Goal: Find specific page/section: Find specific page/section

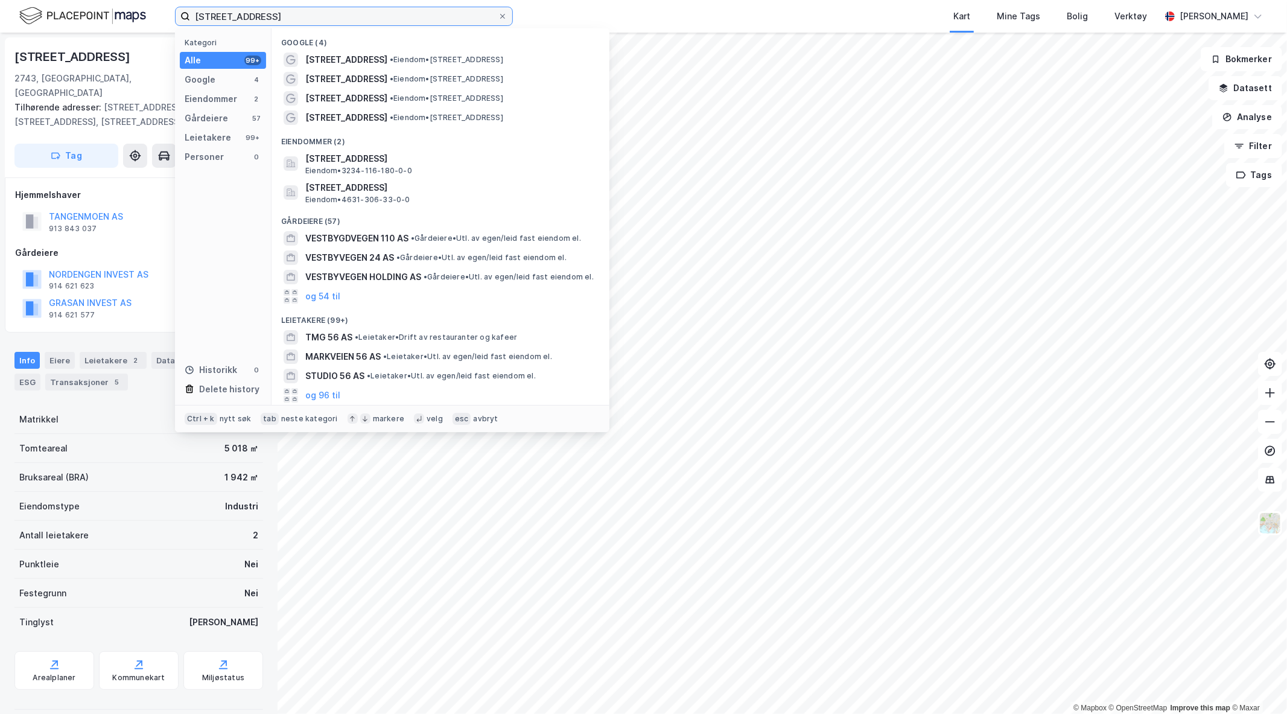
drag, startPoint x: 302, startPoint y: 15, endPoint x: 122, endPoint y: 9, distance: 179.3
click at [122, 9] on div "Vestbygdvegen 56 Kategori Alle 99+ Google 4 Eiendommer 2 Gårdeiere 57 Leietaker…" at bounding box center [643, 16] width 1287 height 33
paste input "Totenvegen 758"
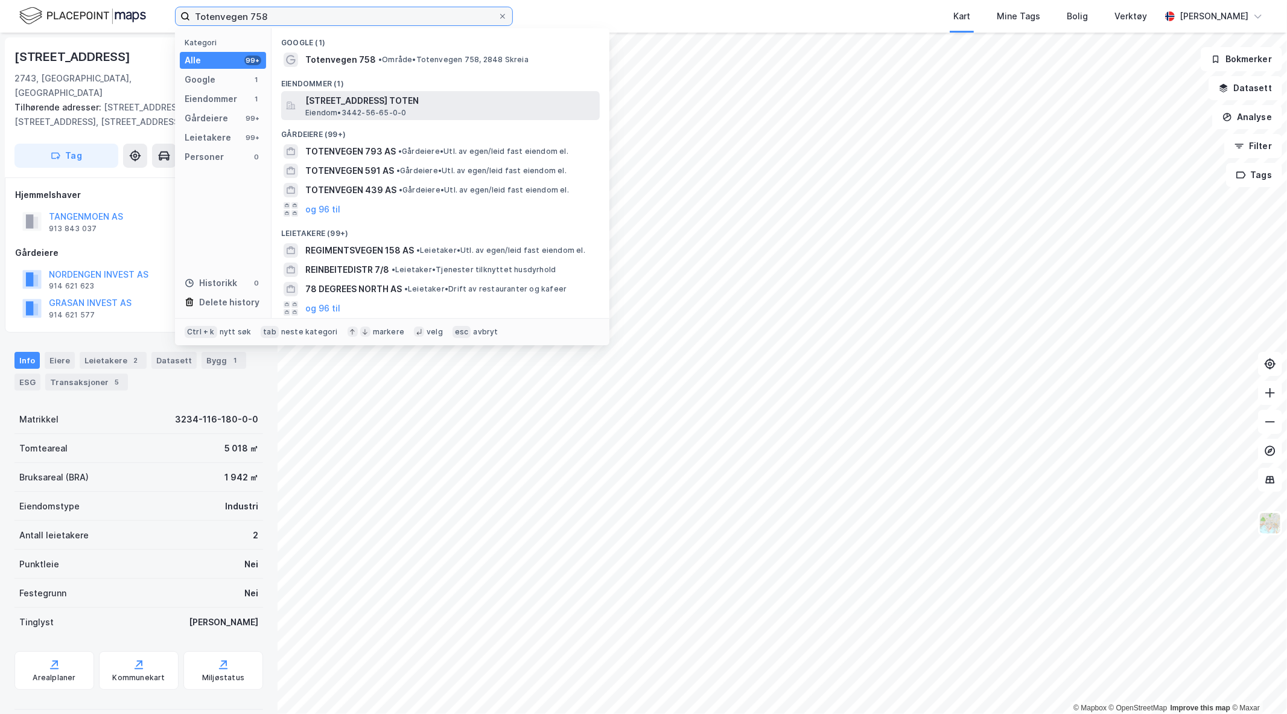
type input "Totenvegen 758"
click at [354, 104] on span "[STREET_ADDRESS] TOTEN" at bounding box center [450, 101] width 290 height 14
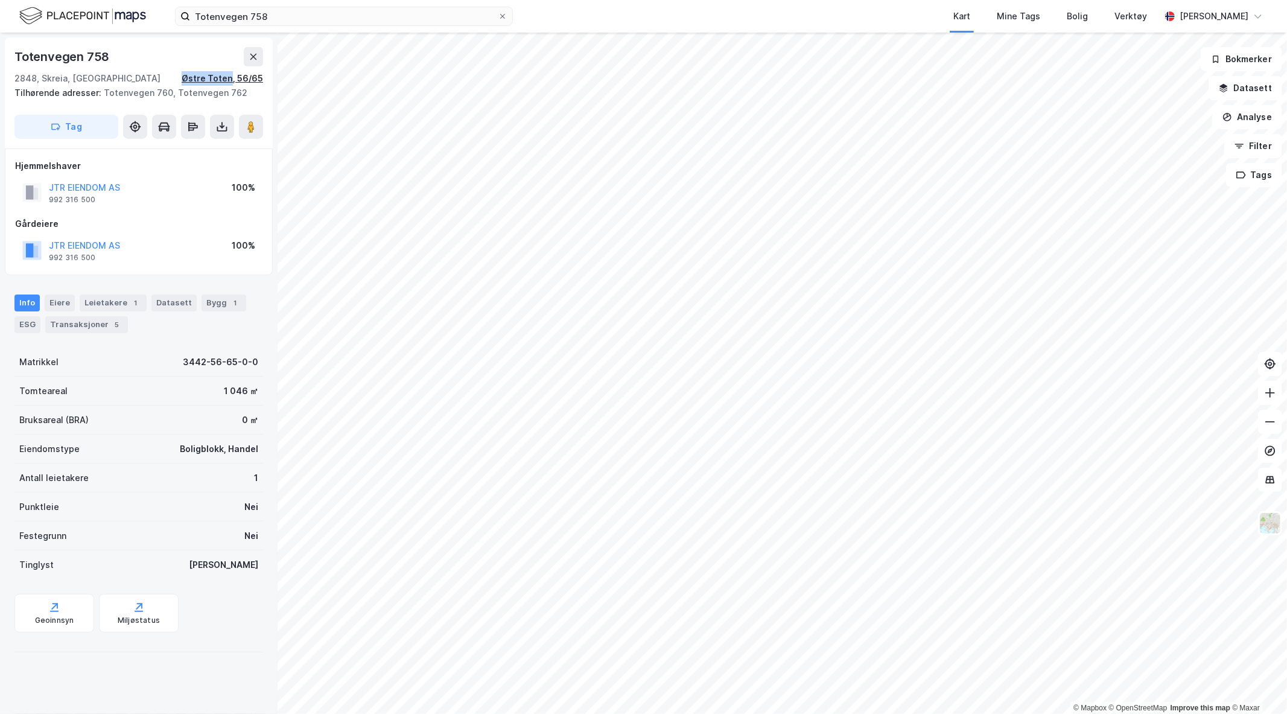
drag, startPoint x: 178, startPoint y: 75, endPoint x: 232, endPoint y: 80, distance: 54.6
click at [232, 80] on div "2848, Skreia, Innlandet [GEOGRAPHIC_DATA], 56/65" at bounding box center [138, 78] width 249 height 14
